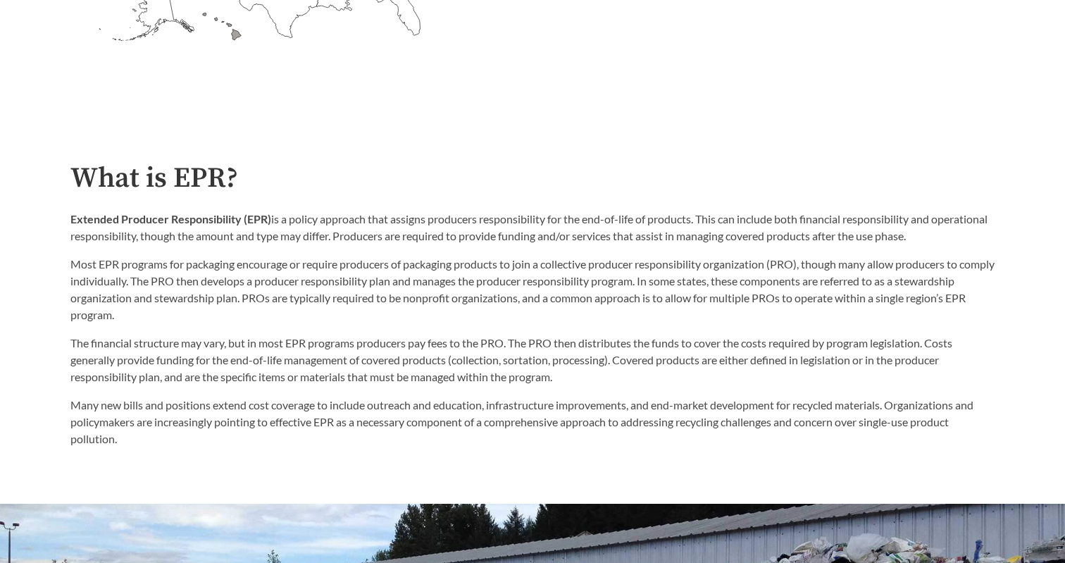
scroll to position [671, 0]
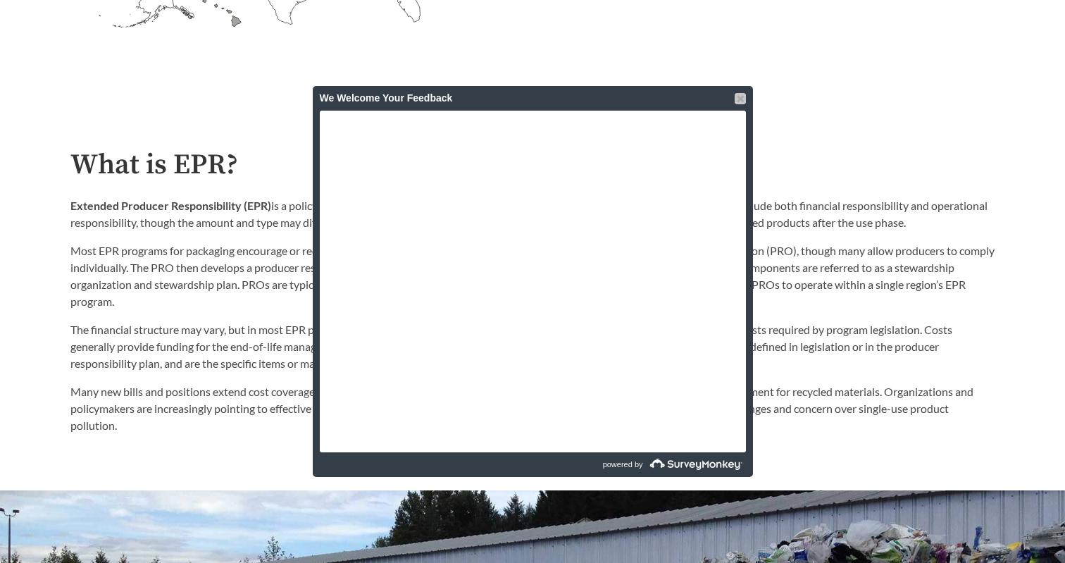
click at [737, 94] on div at bounding box center [739, 98] width 11 height 11
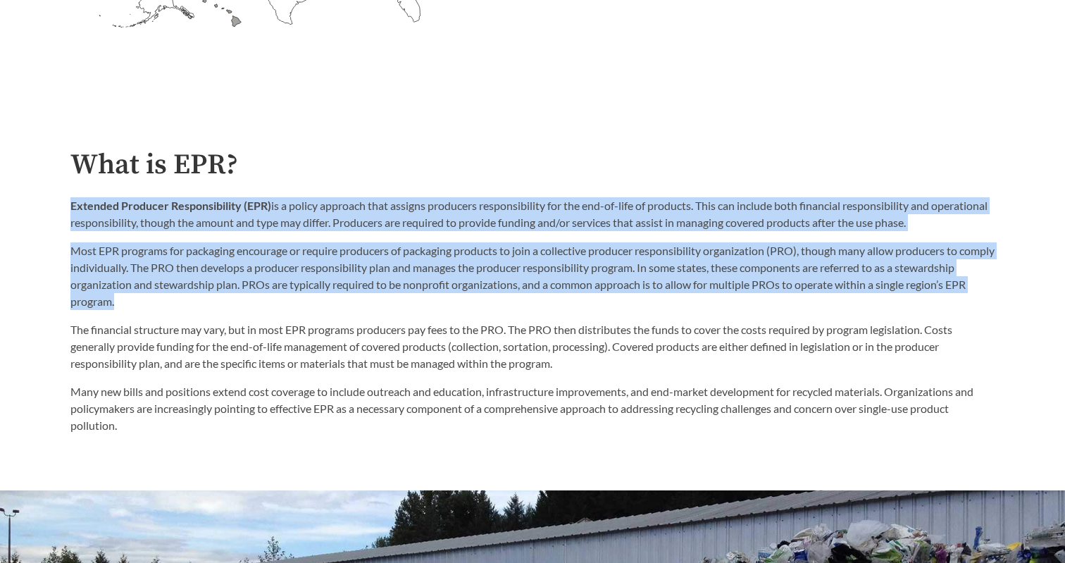
drag, startPoint x: 69, startPoint y: 203, endPoint x: 440, endPoint y: 294, distance: 382.0
click at [440, 294] on div "What is EPR? Extended Producer Responsibility (EPR) is a policy approach that a…" at bounding box center [532, 291] width 946 height 284
copy div "Extended Producer Responsibility (EPR) is a policy approach that assigns produc…"
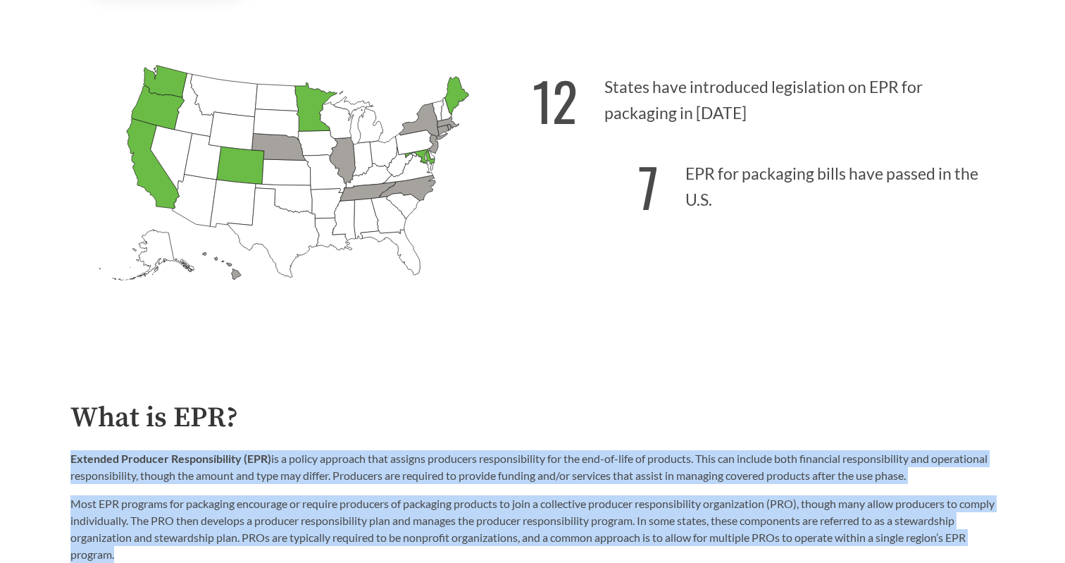
scroll to position [622, 0]
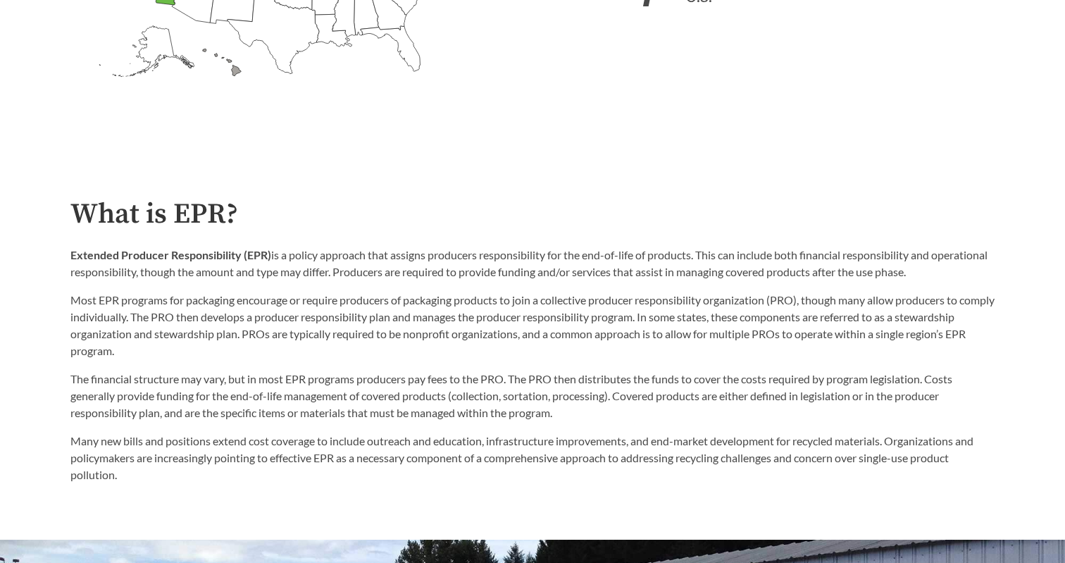
click at [612, 418] on p "The financial structure may vary, but in most EPR programs producers pay fees t…" at bounding box center [532, 395] width 924 height 51
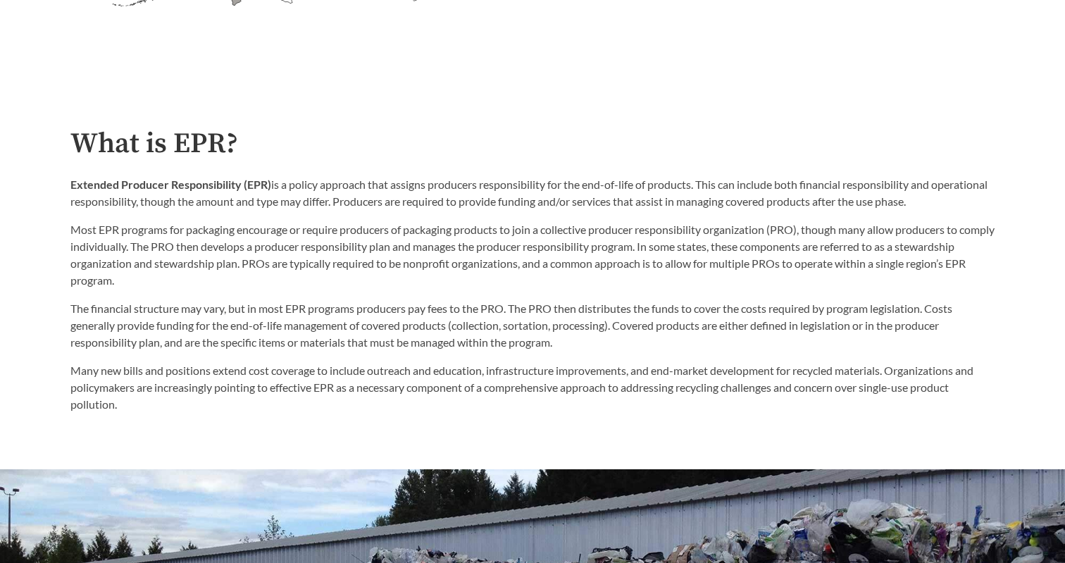
scroll to position [705, 0]
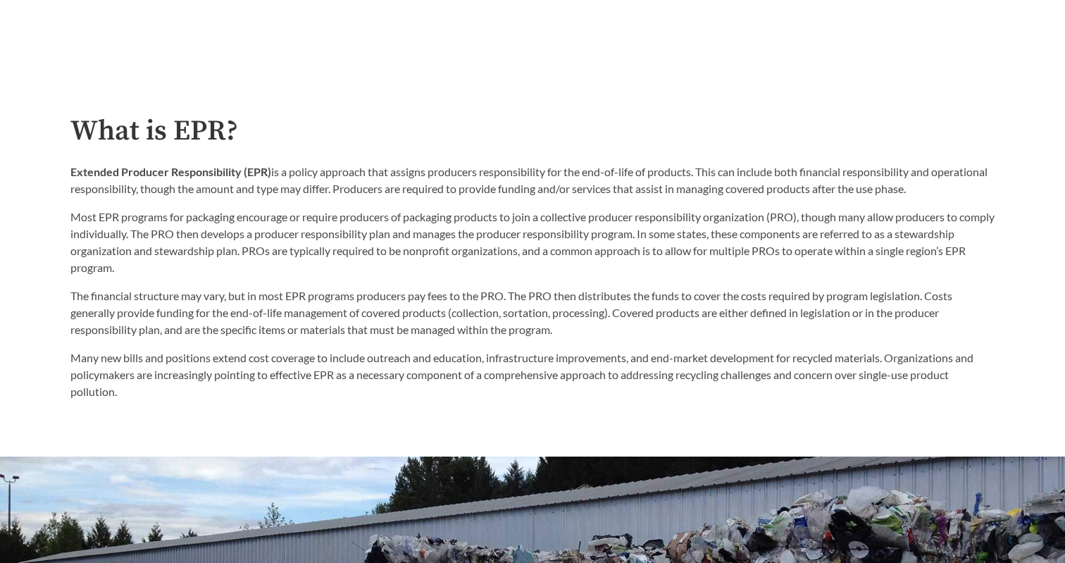
click at [461, 205] on div "Extended Producer Responsibility (EPR) is a policy approach that assigns produc…" at bounding box center [532, 219] width 924 height 113
click at [458, 232] on p "Most EPR programs for packaging encourage or require producers of packaging pro…" at bounding box center [532, 242] width 924 height 68
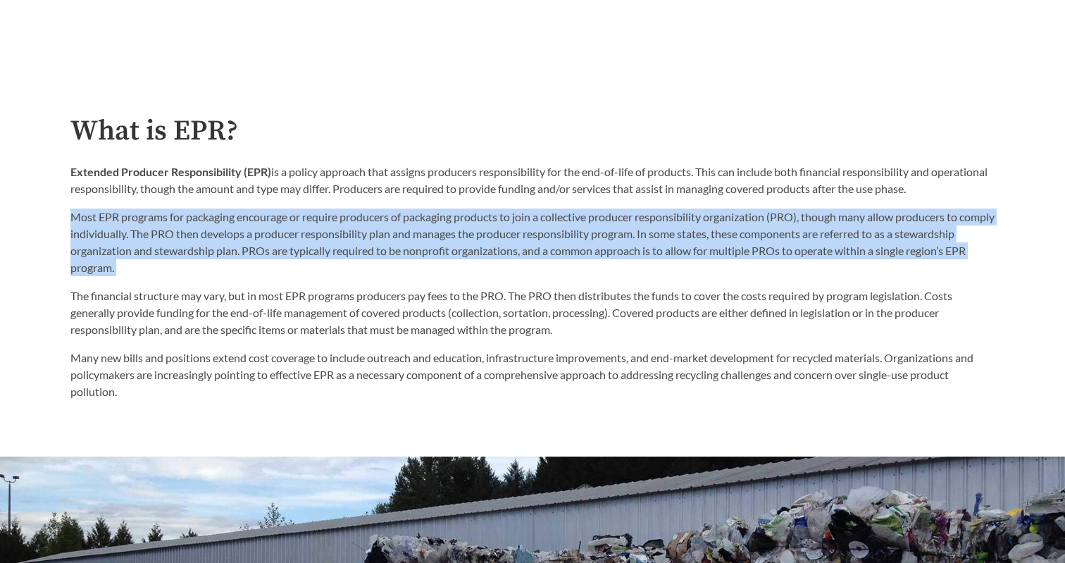
click at [458, 232] on p "Most EPR programs for packaging encourage or require producers of packaging pro…" at bounding box center [532, 242] width 924 height 68
click at [477, 264] on p "Most EPR programs for packaging encourage or require producers of packaging pro…" at bounding box center [532, 242] width 924 height 68
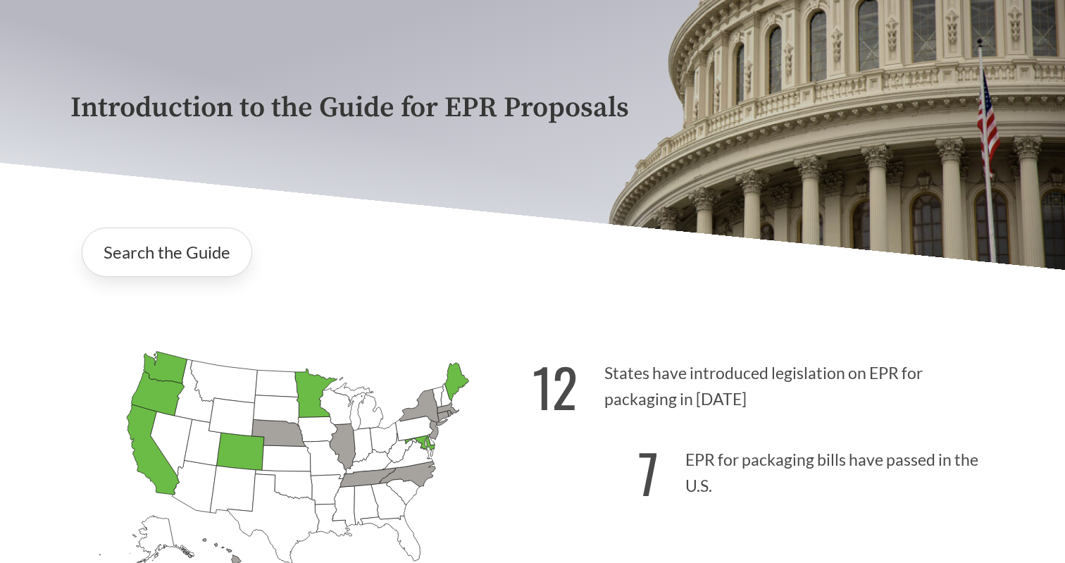
scroll to position [177, 0]
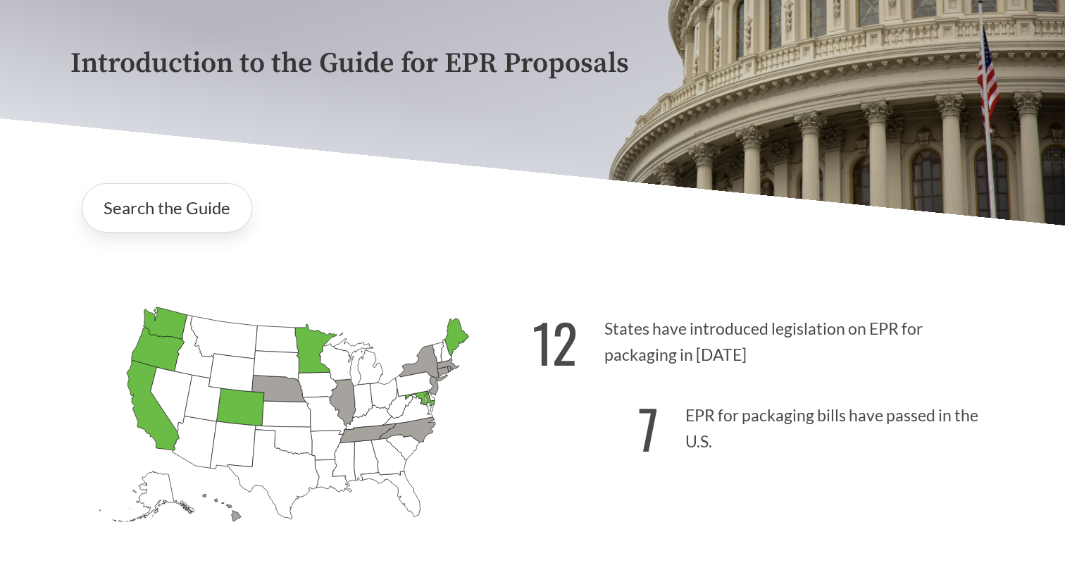
click at [622, 387] on p "7 EPR for packaging bills have passed in the U.S." at bounding box center [763, 424] width 462 height 87
click at [622, 376] on p "12 States have introduced legislation on EPR for packaging in [DATE]" at bounding box center [763, 337] width 462 height 87
click at [641, 335] on p "12 States have introduced legislation on EPR for packaging in [DATE]" at bounding box center [763, 337] width 462 height 87
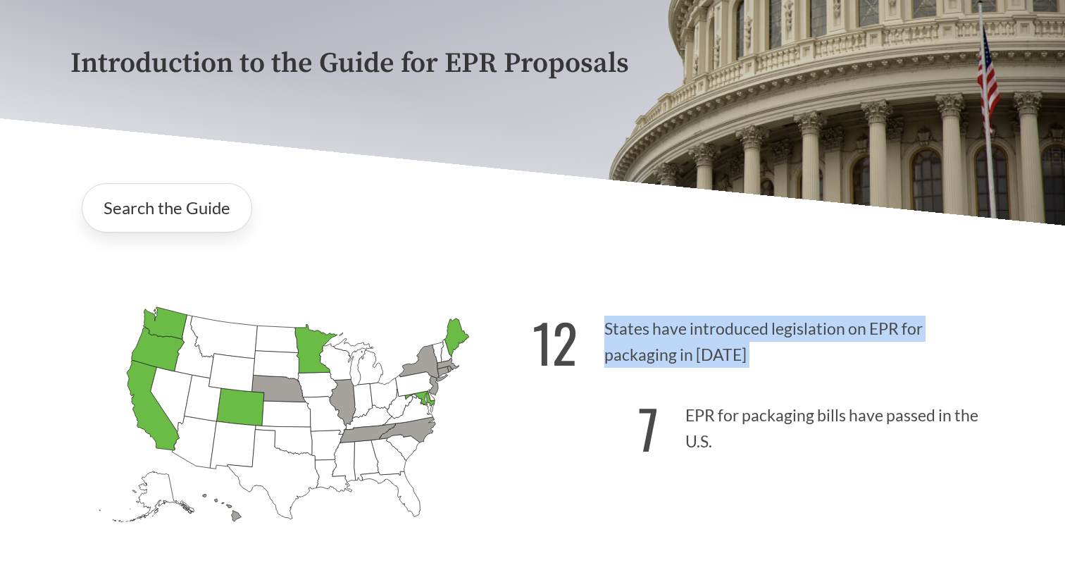
click at [641, 335] on p "12 States have introduced legislation on EPR for packaging in [DATE]" at bounding box center [763, 337] width 462 height 87
click at [634, 361] on p "12 States have introduced legislation on EPR for packaging in [DATE]" at bounding box center [763, 337] width 462 height 87
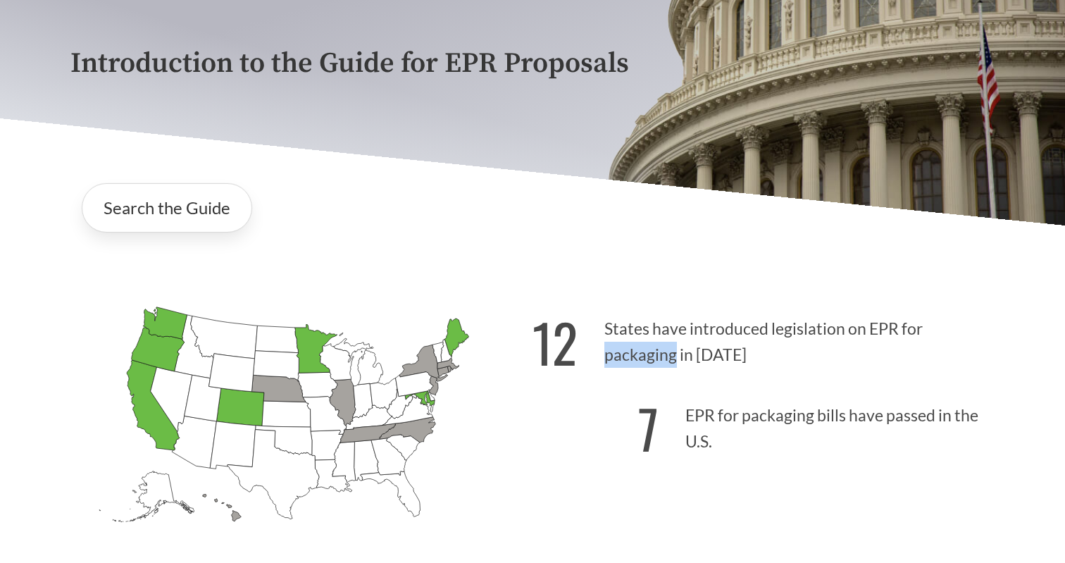
click at [634, 361] on p "12 States have introduced legislation on EPR for packaging in [DATE]" at bounding box center [763, 337] width 462 height 87
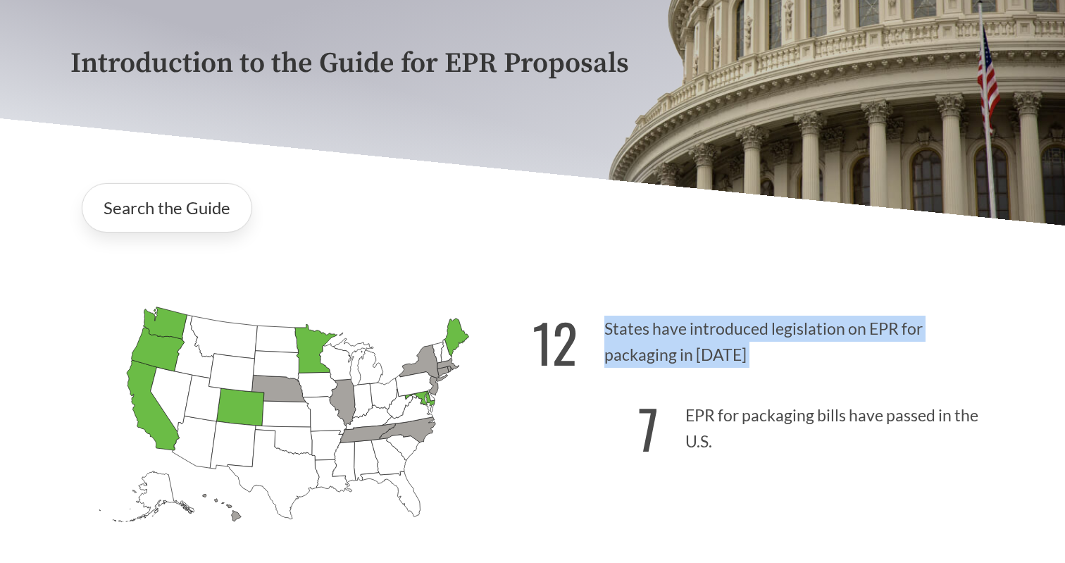
click at [634, 361] on p "12 States have introduced legislation on EPR for packaging in [DATE]" at bounding box center [763, 337] width 462 height 87
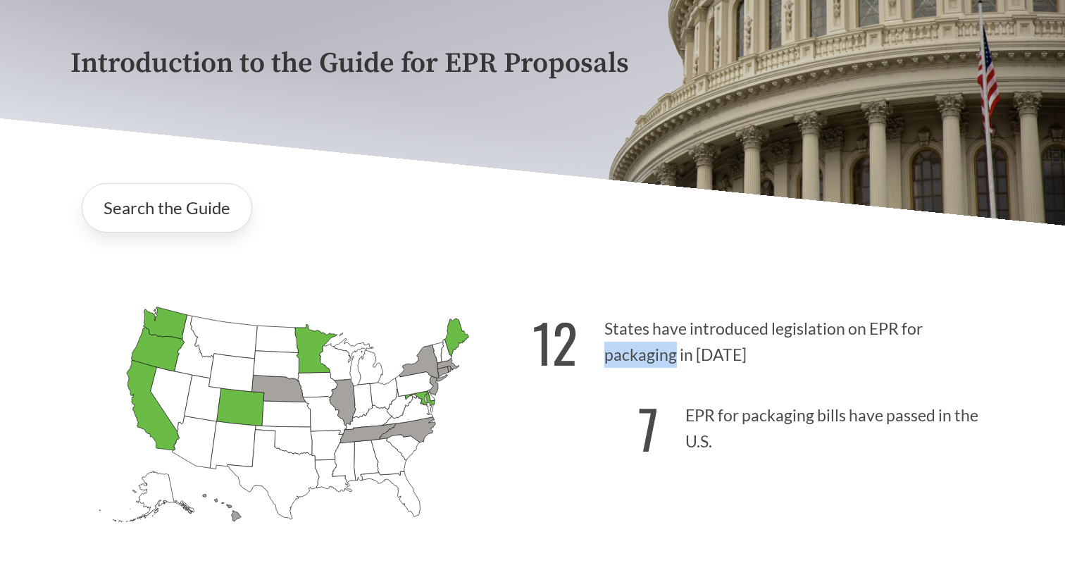
click at [634, 361] on p "12 States have introduced legislation on EPR for packaging in [DATE]" at bounding box center [763, 337] width 462 height 87
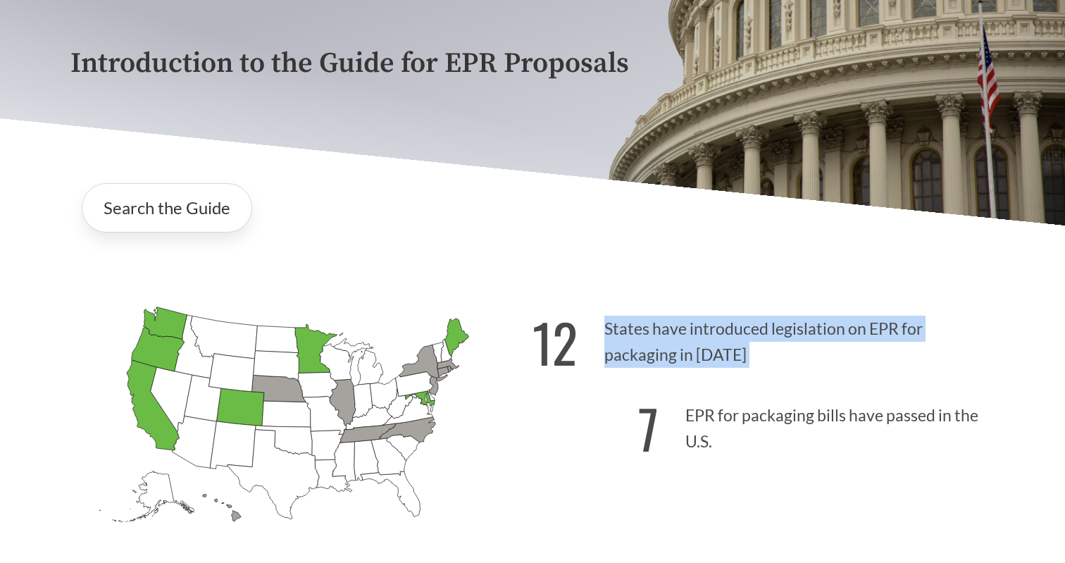
click at [634, 361] on p "12 States have introduced legislation on EPR for packaging in [DATE]" at bounding box center [763, 337] width 462 height 87
click at [636, 363] on p "12 States have introduced legislation on EPR for packaging in [DATE]" at bounding box center [763, 337] width 462 height 87
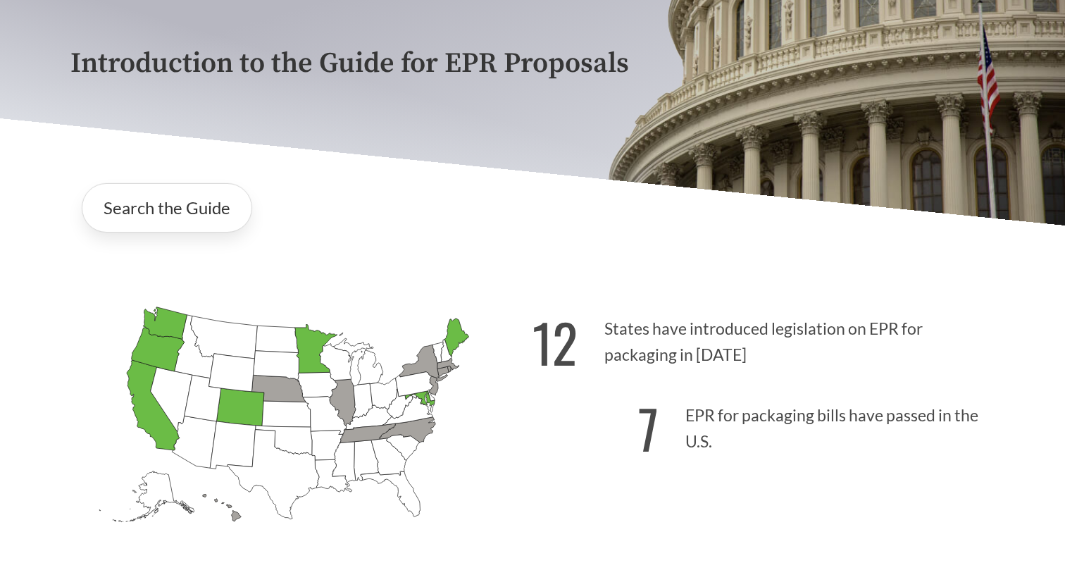
click at [724, 427] on p "7 EPR for packaging bills have passed in the U.S." at bounding box center [763, 424] width 462 height 87
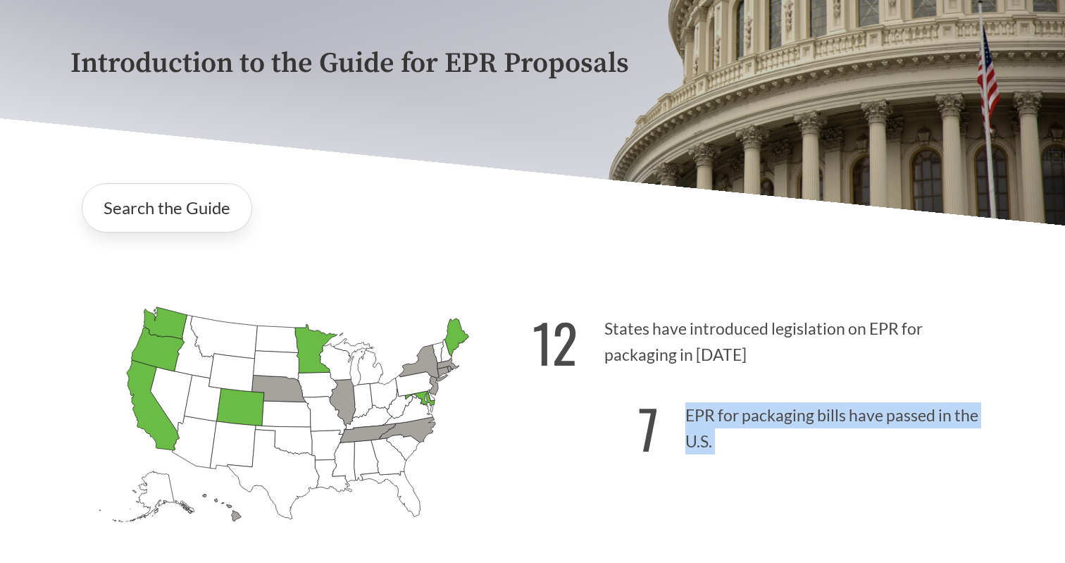
click at [724, 427] on p "7 EPR for packaging bills have passed in the U.S." at bounding box center [763, 424] width 462 height 87
click at [694, 401] on p "7 EPR for packaging bills have passed in the U.S." at bounding box center [763, 424] width 462 height 87
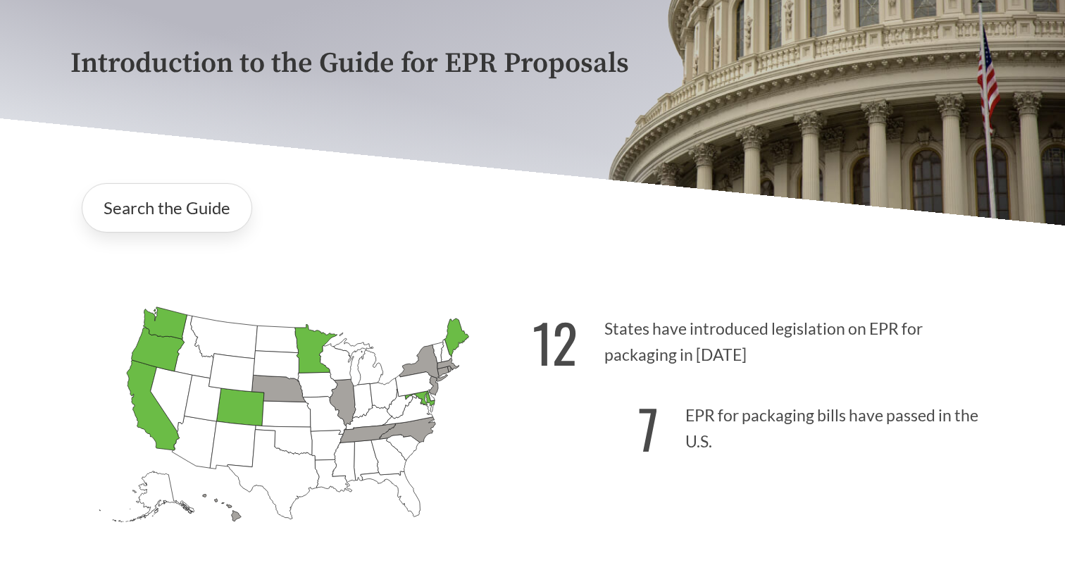
click at [642, 321] on p "12 States have introduced legislation on EPR for packaging in [DATE]" at bounding box center [763, 337] width 462 height 87
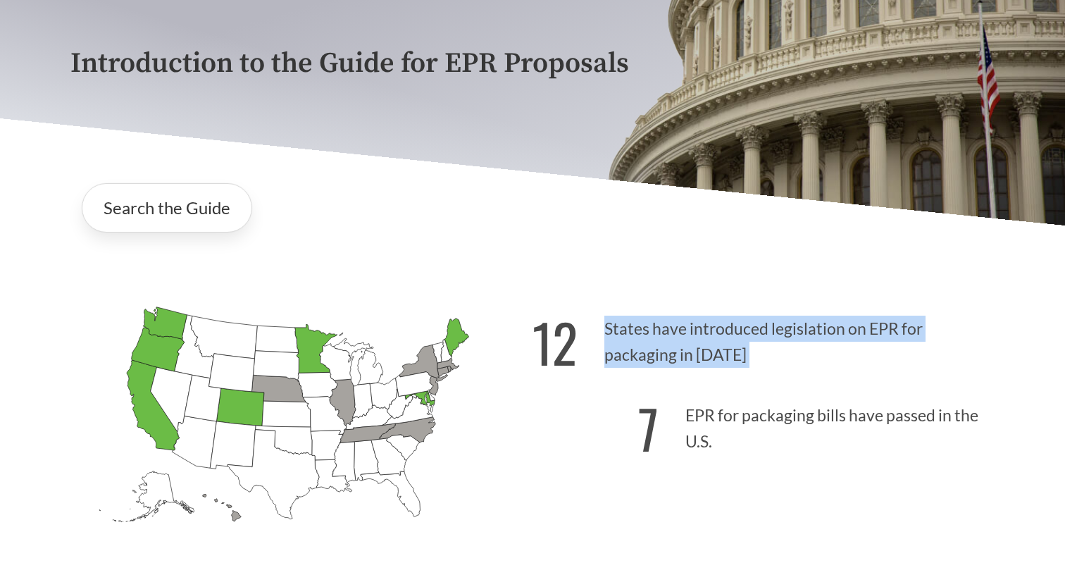
click at [642, 321] on p "12 States have introduced legislation on EPR for packaging in [DATE]" at bounding box center [763, 337] width 462 height 87
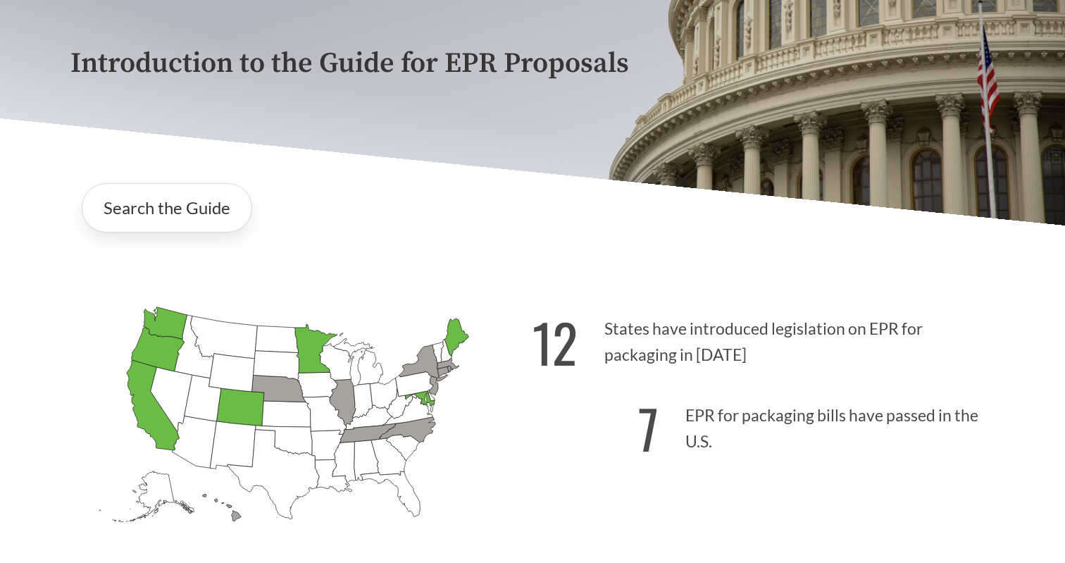
click at [756, 416] on p "7 EPR for packaging bills have passed in the U.S." at bounding box center [763, 424] width 462 height 87
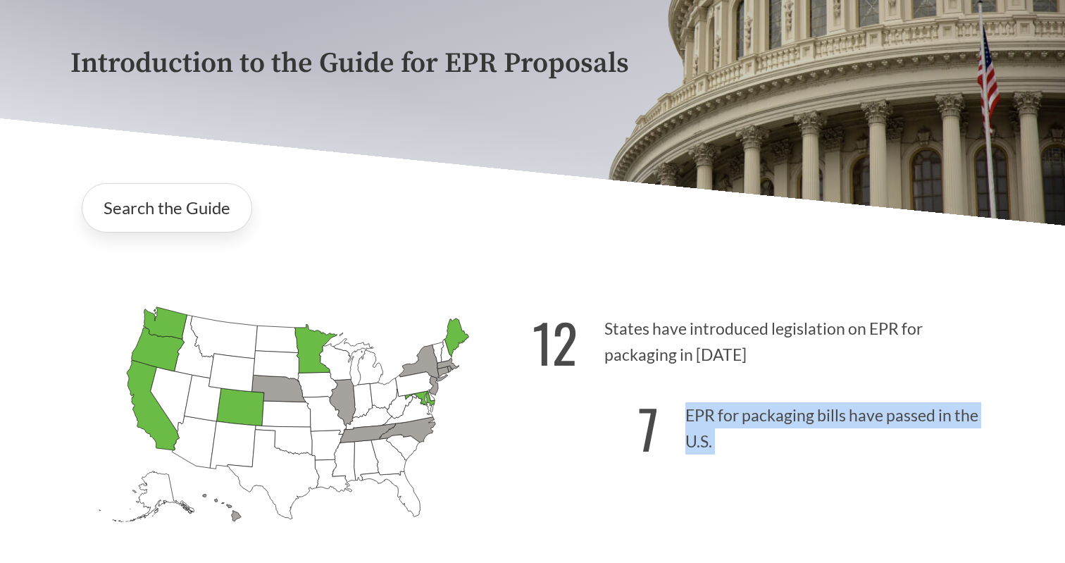
click at [756, 416] on p "7 EPR for packaging bills have passed in the U.S." at bounding box center [763, 424] width 462 height 87
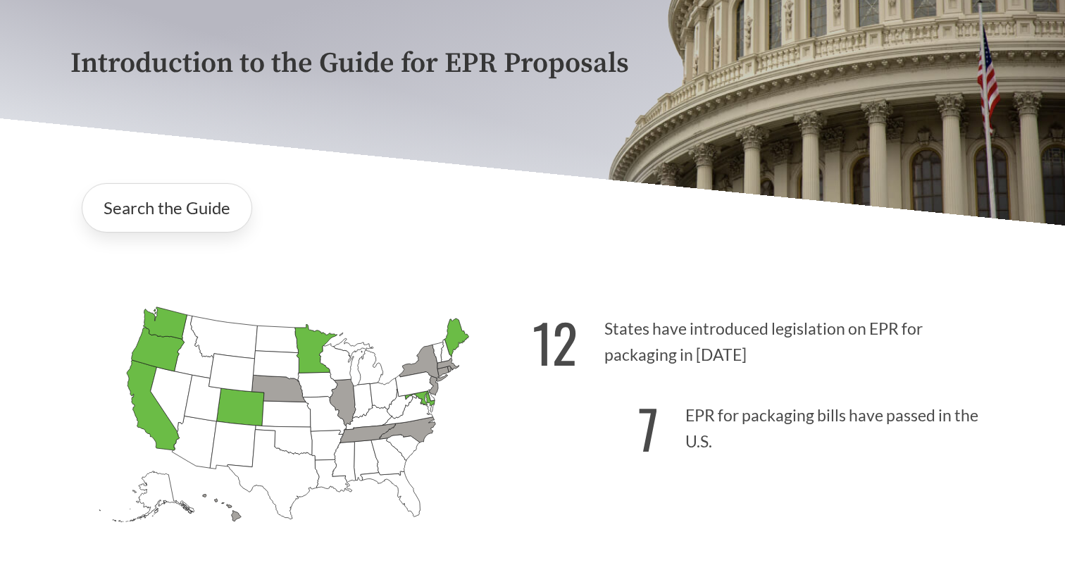
click at [705, 320] on p "12 States have introduced legislation on EPR for packaging in [DATE]" at bounding box center [763, 337] width 462 height 87
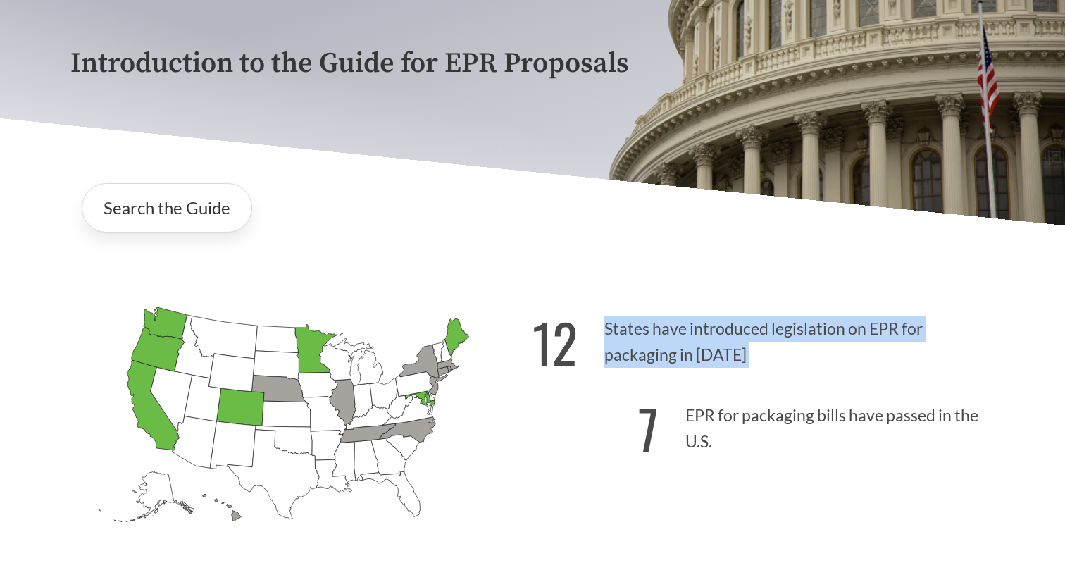
click at [705, 320] on p "12 States have introduced legislation on EPR for packaging in [DATE]" at bounding box center [763, 337] width 462 height 87
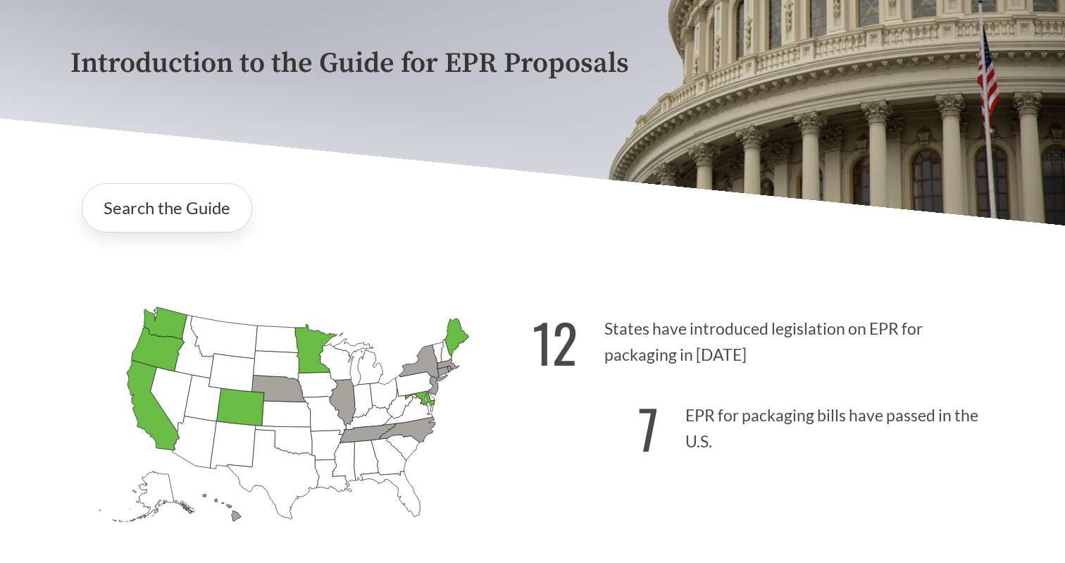
click at [715, 355] on p "12 States have introduced legislation on EPR for packaging in [DATE]" at bounding box center [763, 337] width 462 height 87
click at [737, 415] on p "7 EPR for packaging bills have passed in the U.S." at bounding box center [763, 424] width 462 height 87
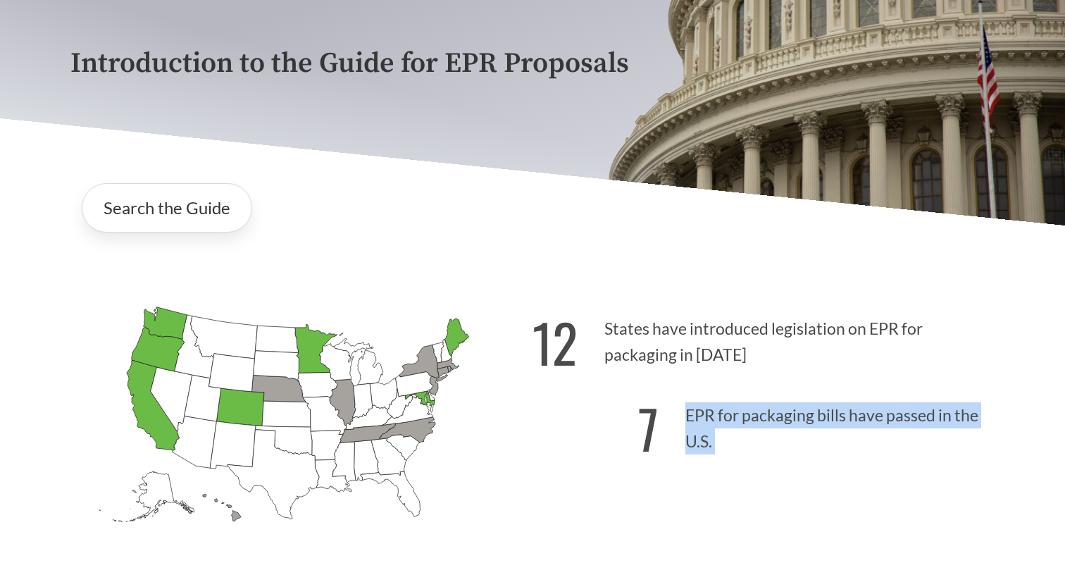
click at [737, 415] on p "7 EPR for packaging bills have passed in the U.S." at bounding box center [763, 424] width 462 height 87
click at [736, 441] on p "7 EPR for packaging bills have passed in the U.S." at bounding box center [763, 424] width 462 height 87
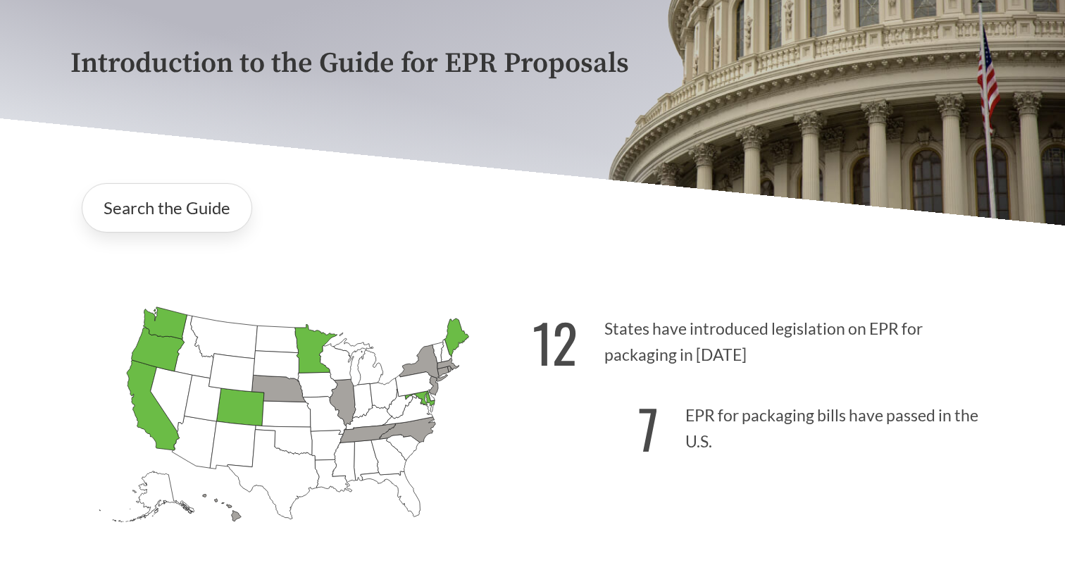
click at [681, 341] on p "12 States have introduced legislation on EPR for packaging in [DATE]" at bounding box center [763, 337] width 462 height 87
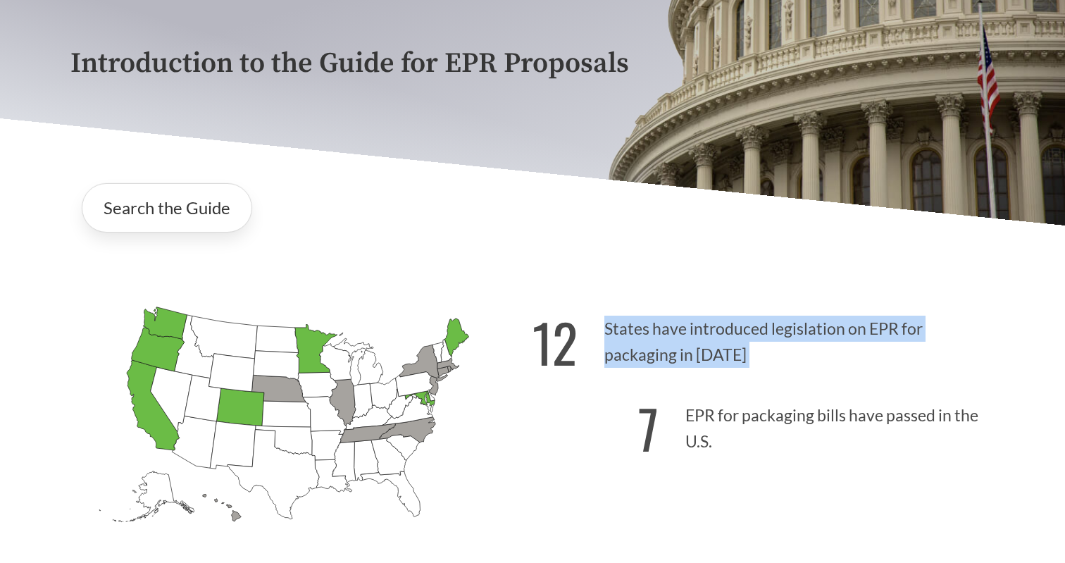
click at [681, 341] on p "12 States have introduced legislation on EPR for packaging in [DATE]" at bounding box center [763, 337] width 462 height 87
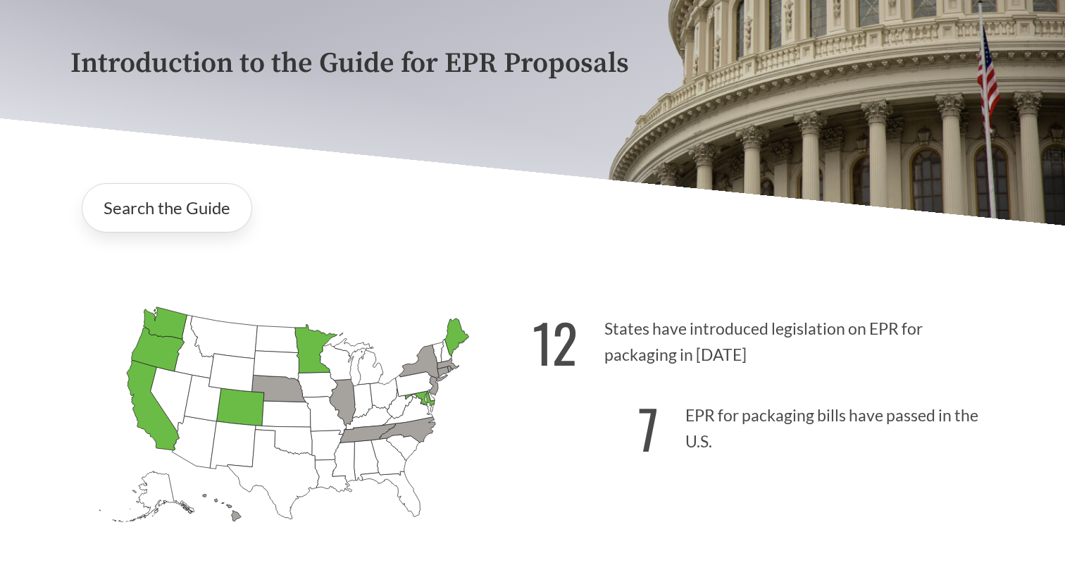
click at [715, 391] on p "7 EPR for packaging bills have passed in the U.S." at bounding box center [763, 424] width 462 height 87
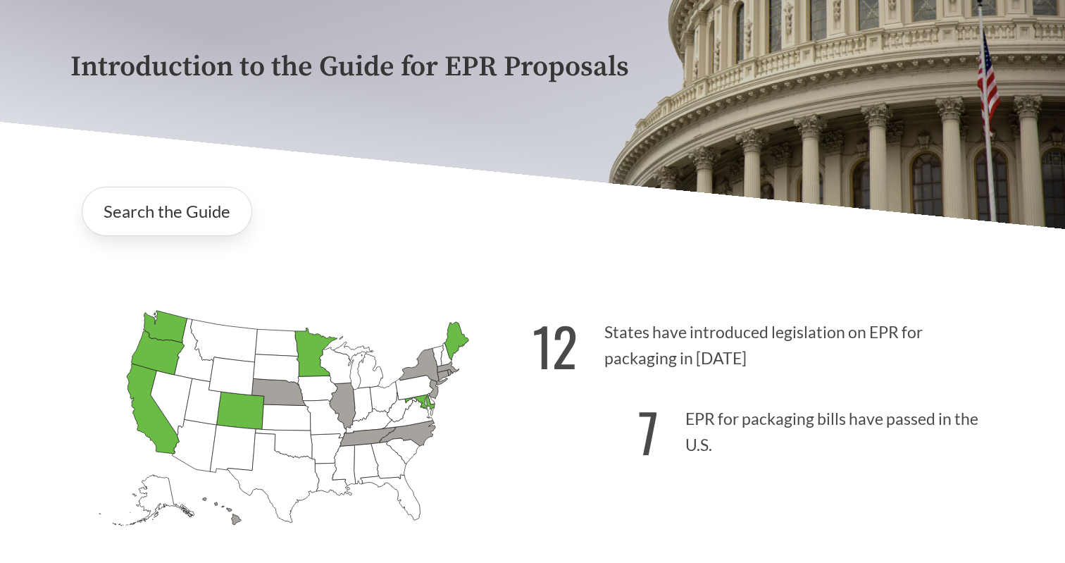
scroll to position [182, 0]
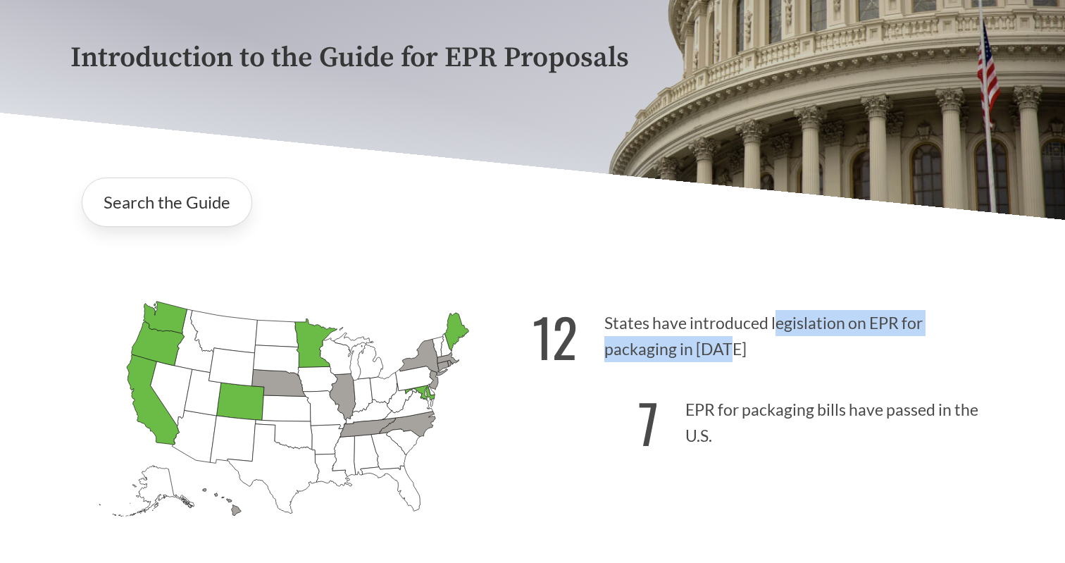
drag, startPoint x: 772, startPoint y: 319, endPoint x: 795, endPoint y: 348, distance: 36.6
click at [795, 348] on p "12 States have introduced legislation on EPR for packaging in [DATE]" at bounding box center [763, 332] width 462 height 87
copy p "egislation on EPR for packaging in [DATE]"
